Goal: Information Seeking & Learning: Check status

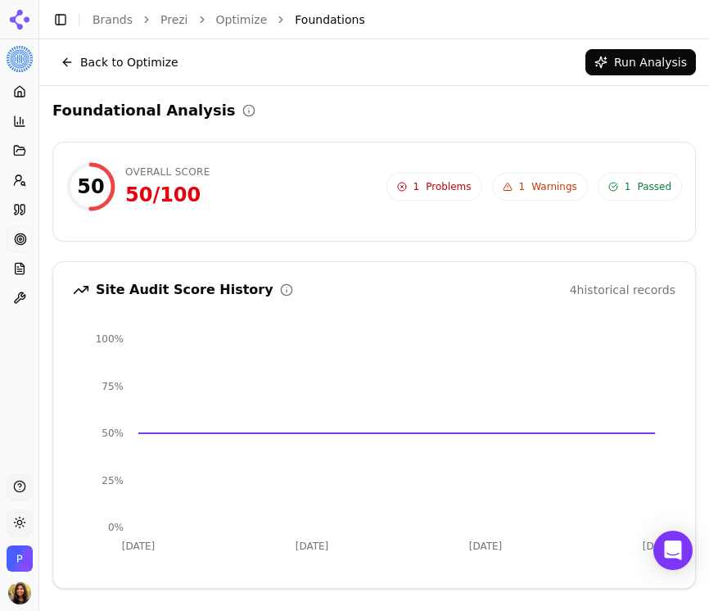
scroll to position [347, 0]
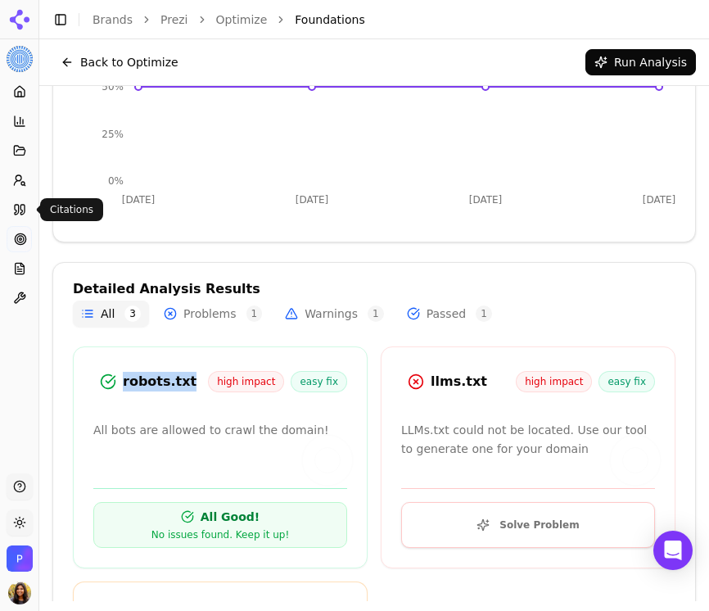
click at [22, 218] on link "Citations" at bounding box center [19, 210] width 25 height 26
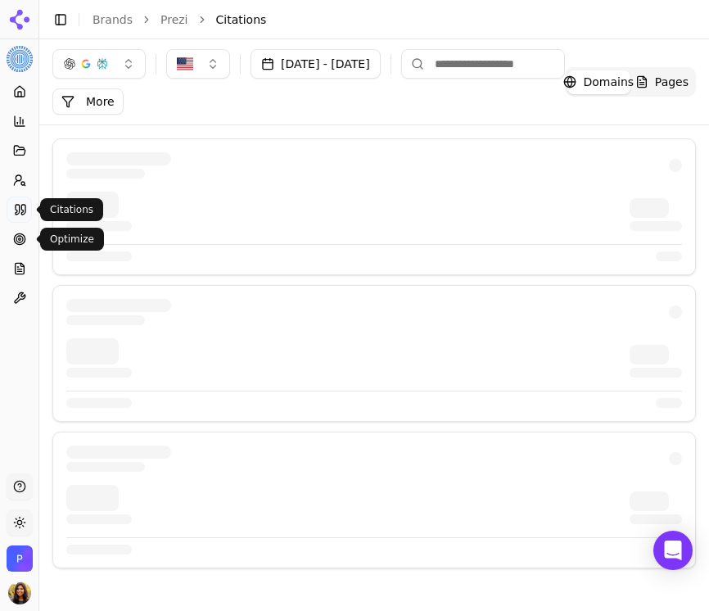
click at [21, 213] on icon at bounding box center [23, 210] width 4 height 10
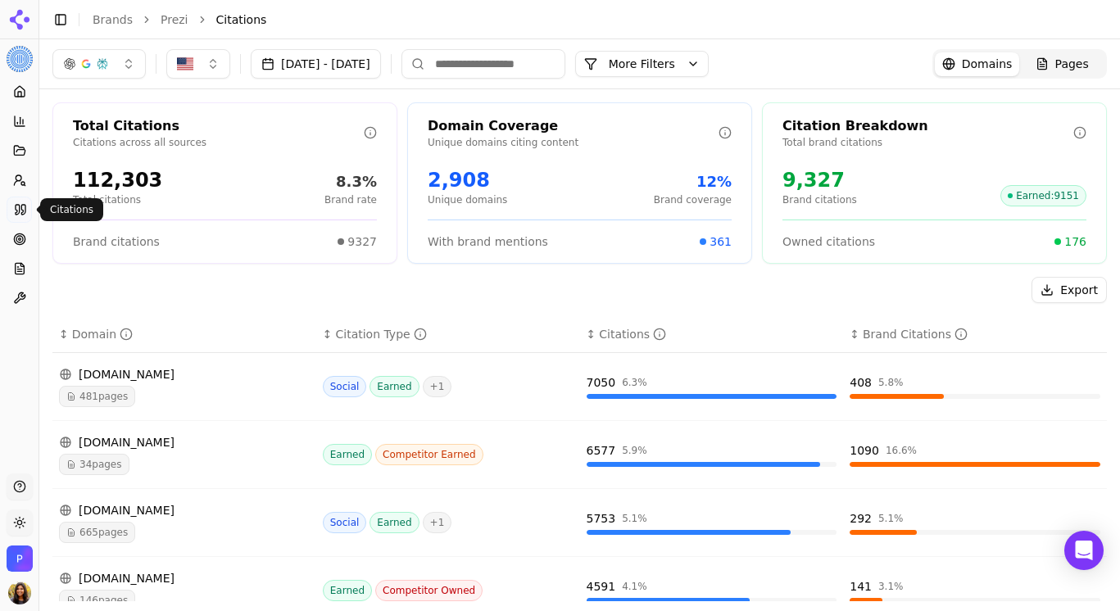
click at [305, 77] on button "[DATE] - [DATE]" at bounding box center [316, 63] width 130 height 29
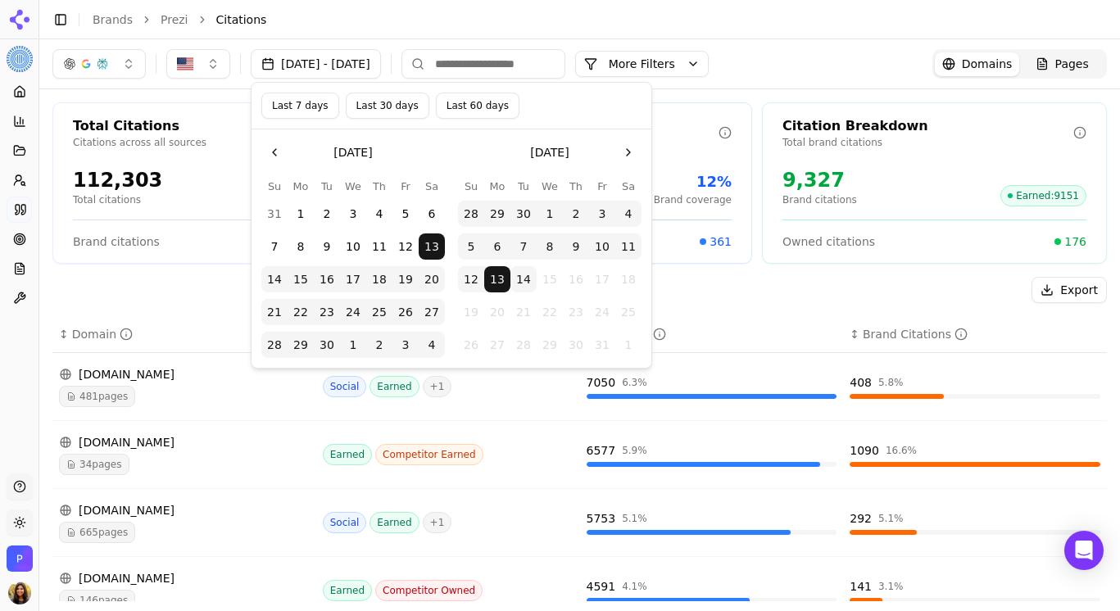
click at [709, 55] on div "Sep 13, 2025 - Oct 13, 2025 More More Filters Domains Pages" at bounding box center [579, 63] width 1054 height 29
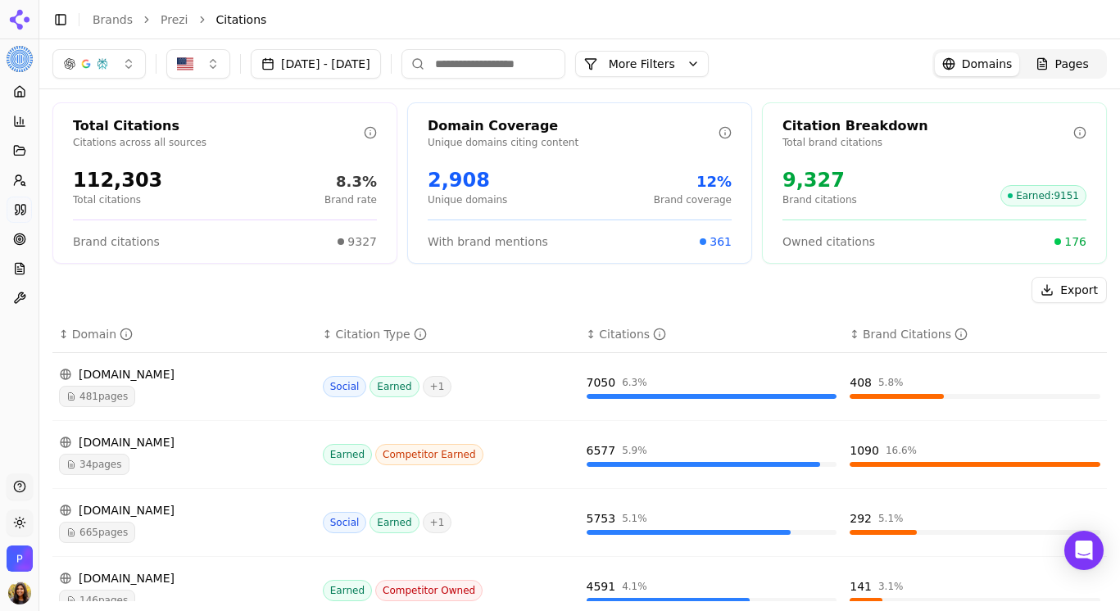
click at [121, 176] on div "112,303" at bounding box center [117, 180] width 89 height 26
click at [359, 120] on div "Total Citations" at bounding box center [218, 126] width 291 height 20
click at [367, 130] on icon at bounding box center [370, 132] width 13 height 13
click at [371, 137] on icon at bounding box center [370, 132] width 13 height 13
click at [365, 172] on div "8.3%" at bounding box center [350, 181] width 52 height 23
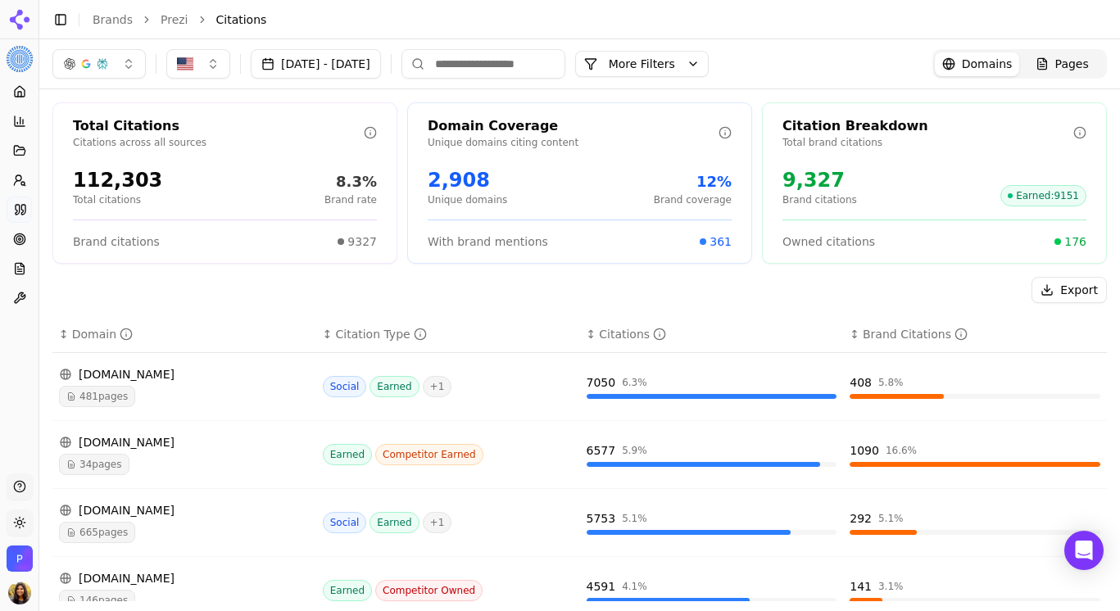
click at [358, 212] on div "112,303 Total citations 8.3% Brand rate" at bounding box center [224, 187] width 343 height 52
click at [612, 128] on div "Domain Coverage" at bounding box center [573, 126] width 291 height 20
click at [709, 61] on div "Pages" at bounding box center [1061, 64] width 53 height 16
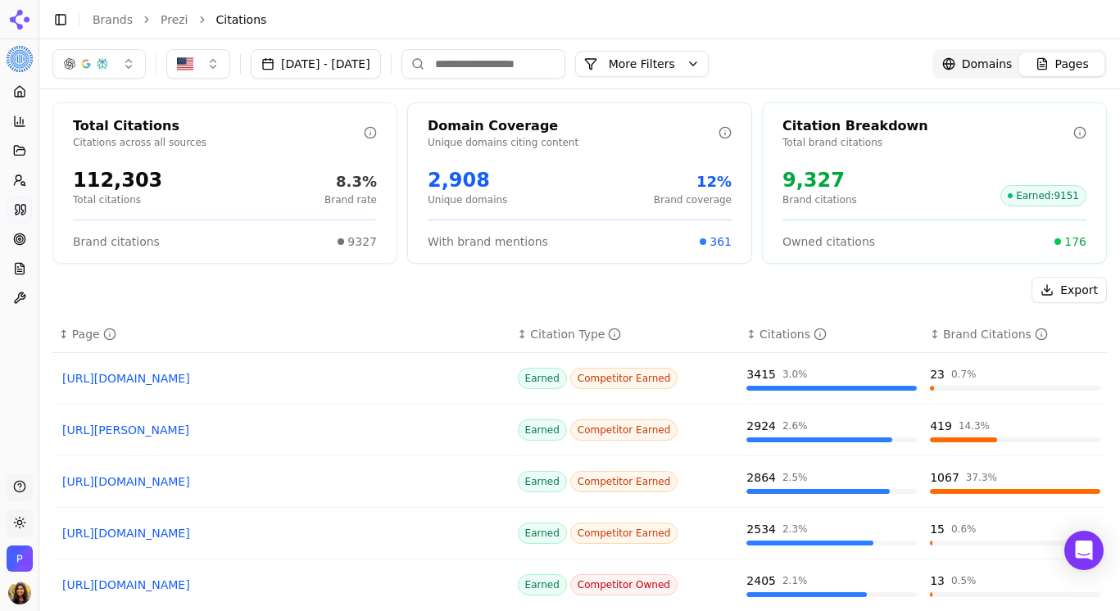
click at [709, 61] on span "Domains" at bounding box center [987, 64] width 51 height 16
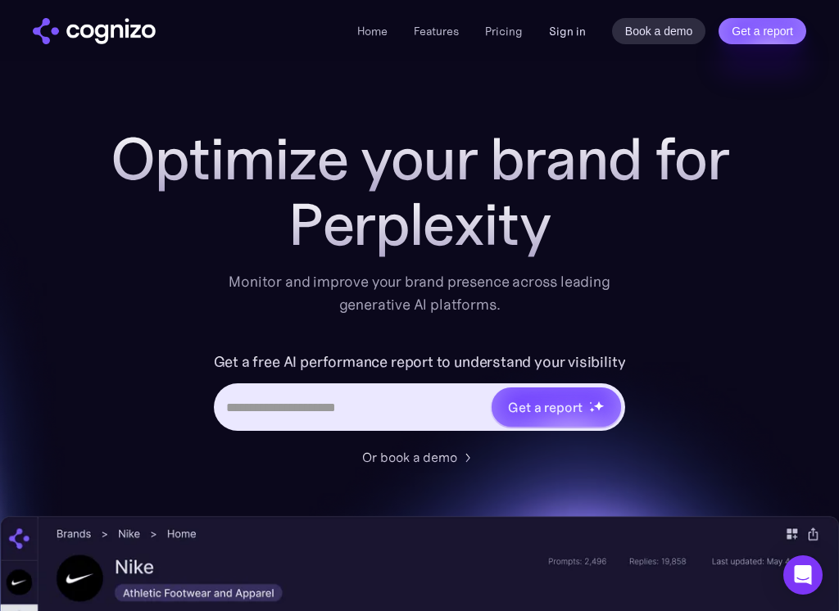
click at [569, 27] on link "Sign in" at bounding box center [567, 31] width 37 height 20
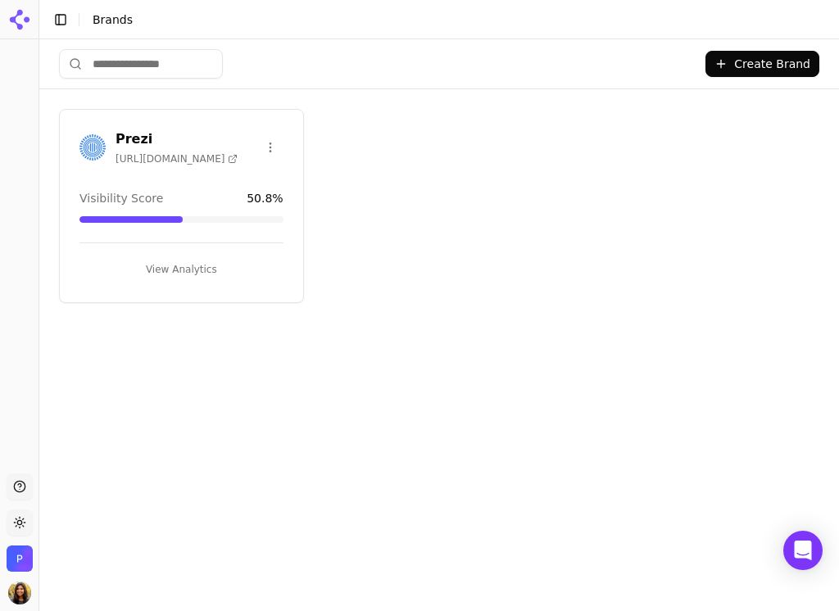
click at [132, 135] on h3 "Prezi" at bounding box center [177, 139] width 122 height 20
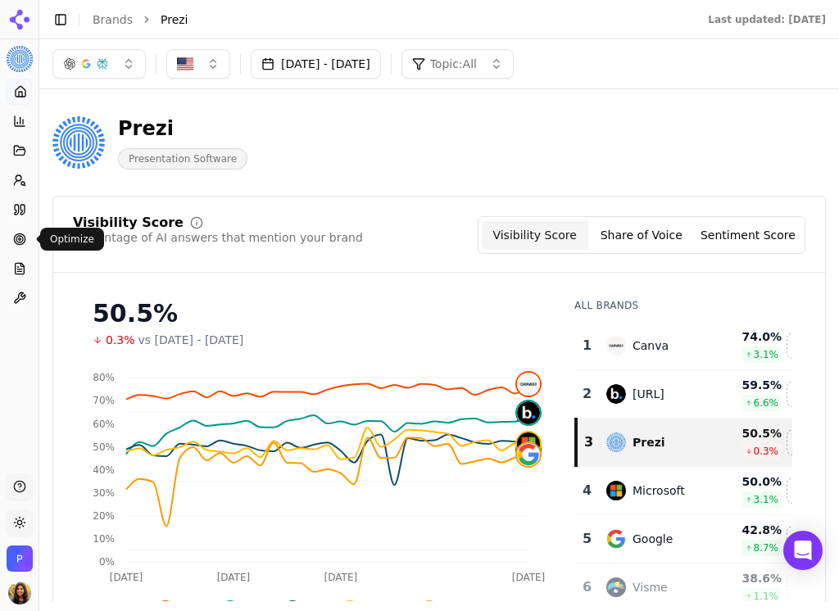
click at [24, 233] on icon at bounding box center [19, 239] width 13 height 13
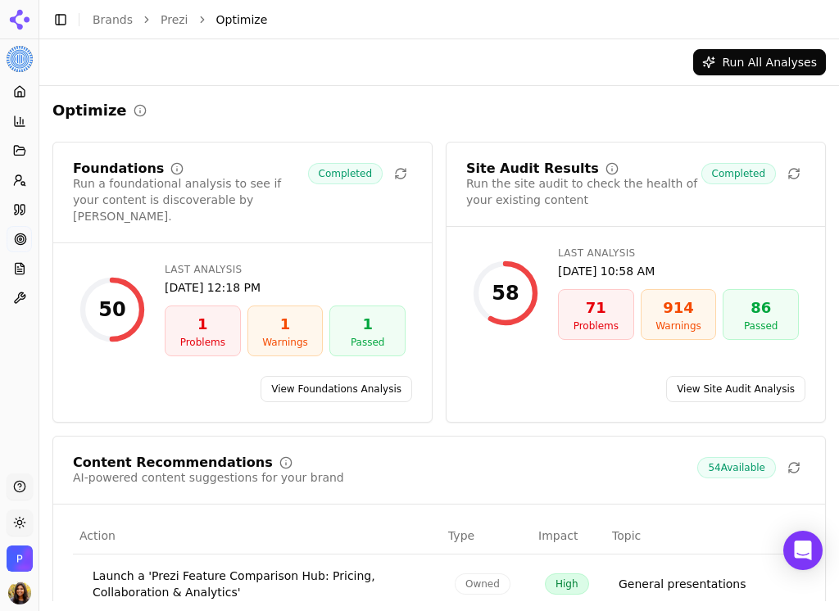
click at [361, 376] on link "View Foundations Analysis" at bounding box center [336, 389] width 152 height 26
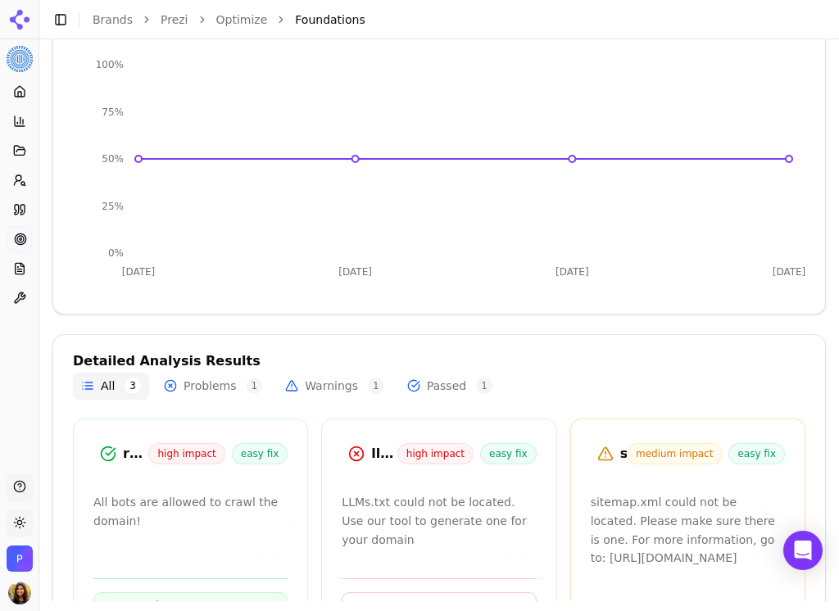
scroll to position [286, 0]
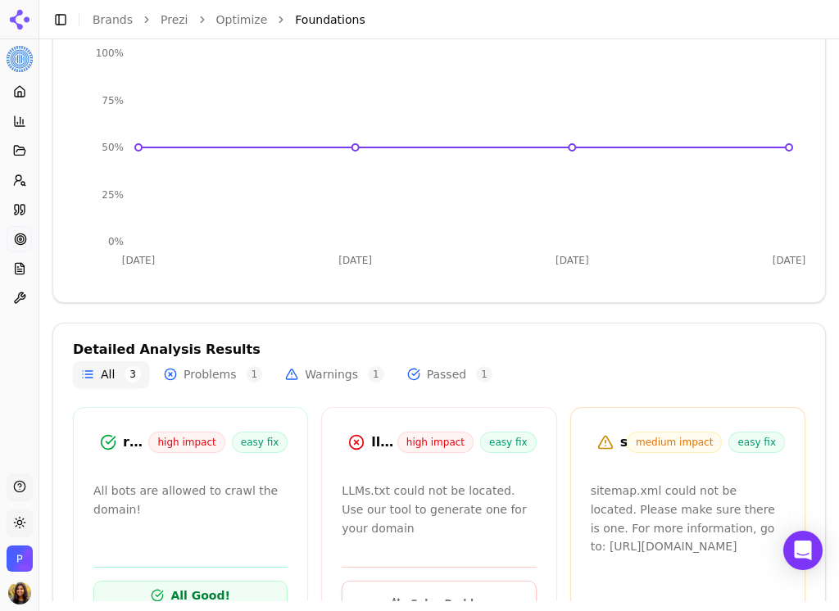
click at [301, 376] on button "Warnings 1" at bounding box center [335, 374] width 116 height 26
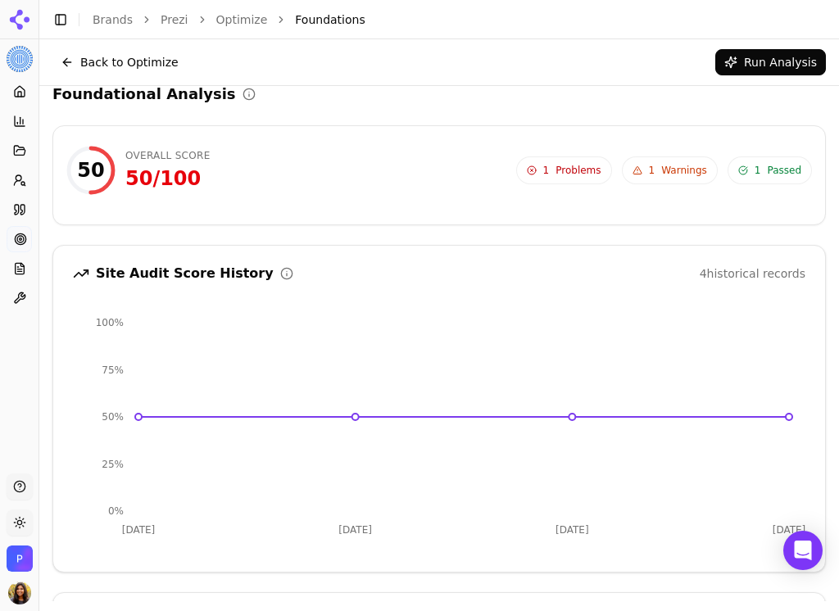
scroll to position [0, 0]
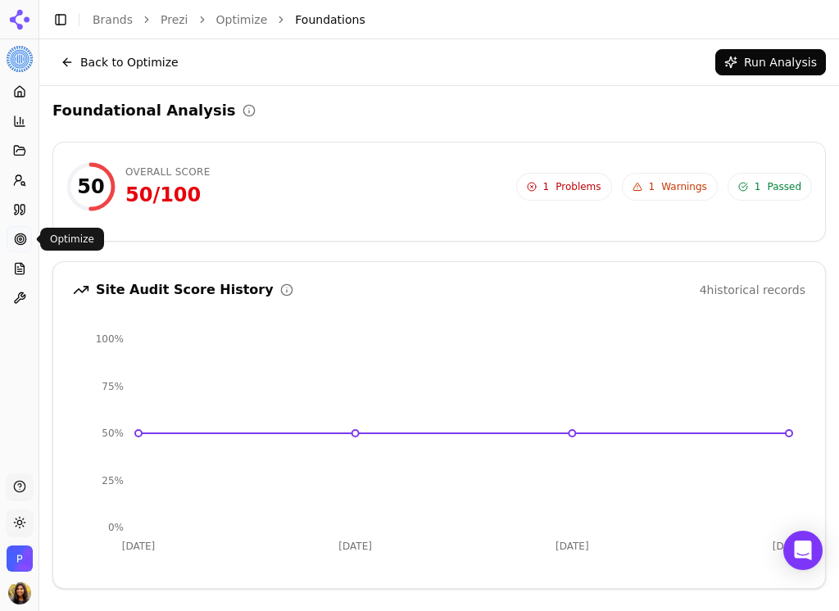
click at [20, 242] on icon at bounding box center [20, 239] width 13 height 13
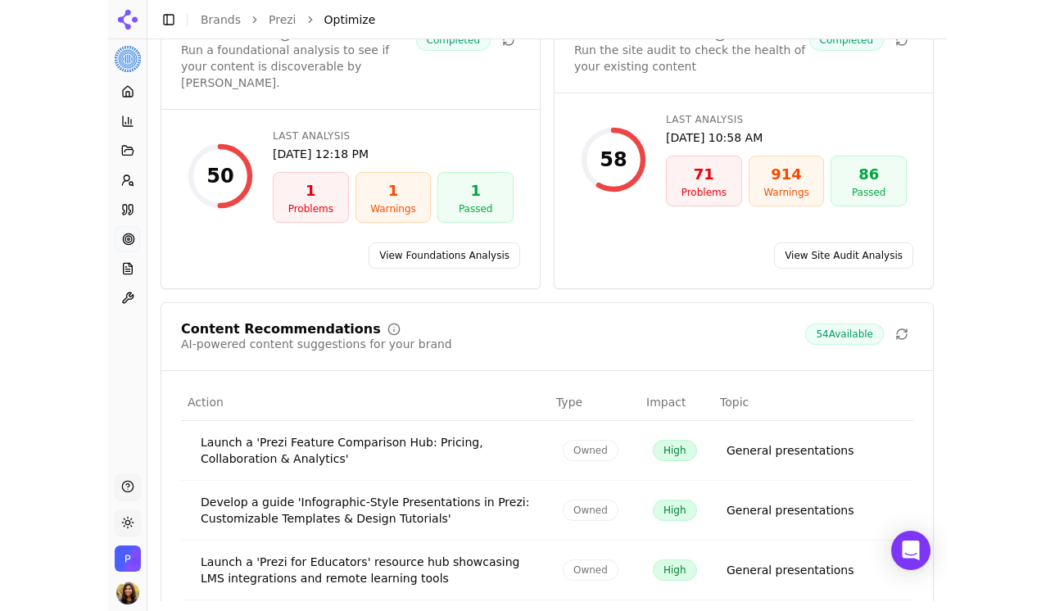
scroll to position [138, 0]
